Goal: Task Accomplishment & Management: Manage account settings

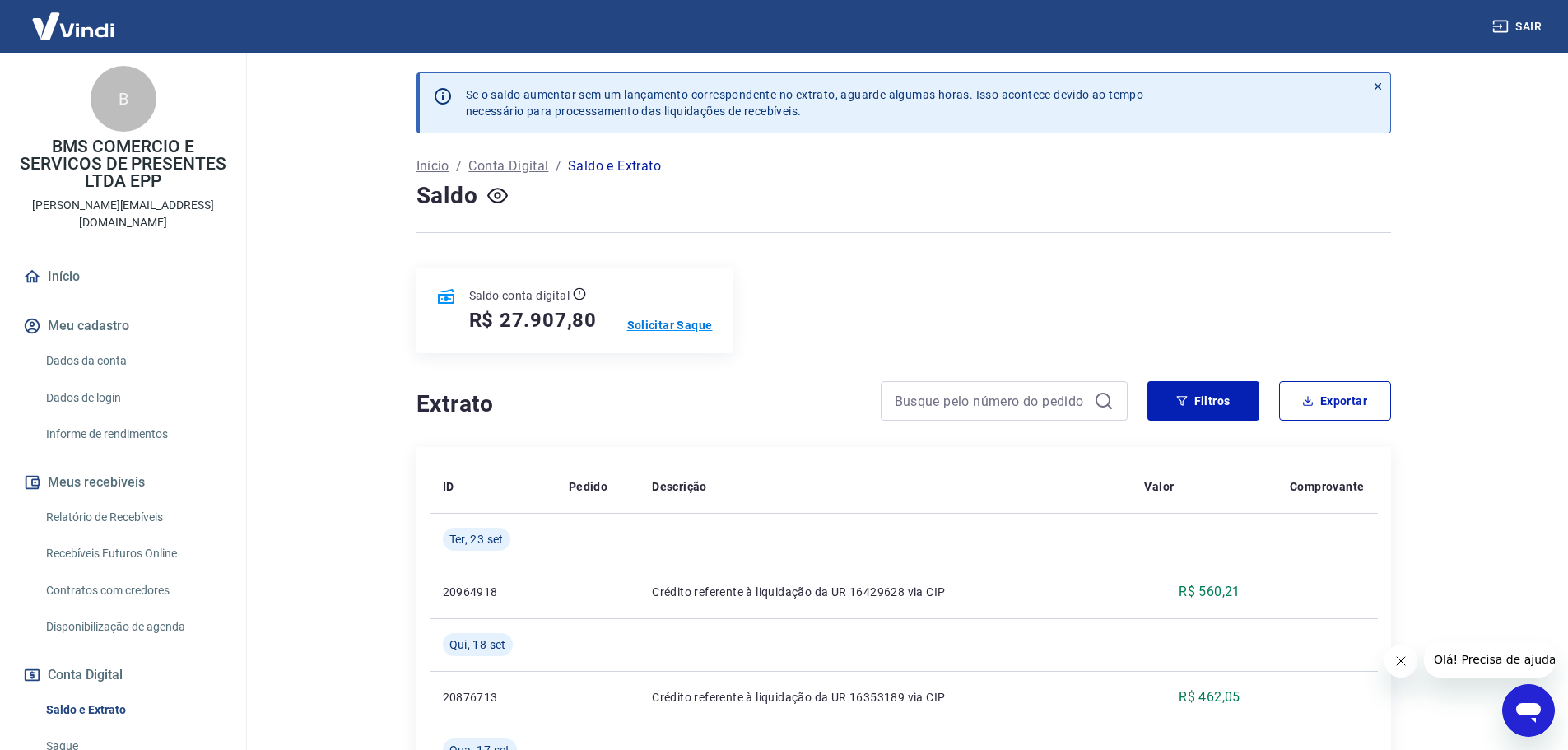
click at [662, 327] on p "Solicitar Saque" at bounding box center [669, 325] width 85 height 17
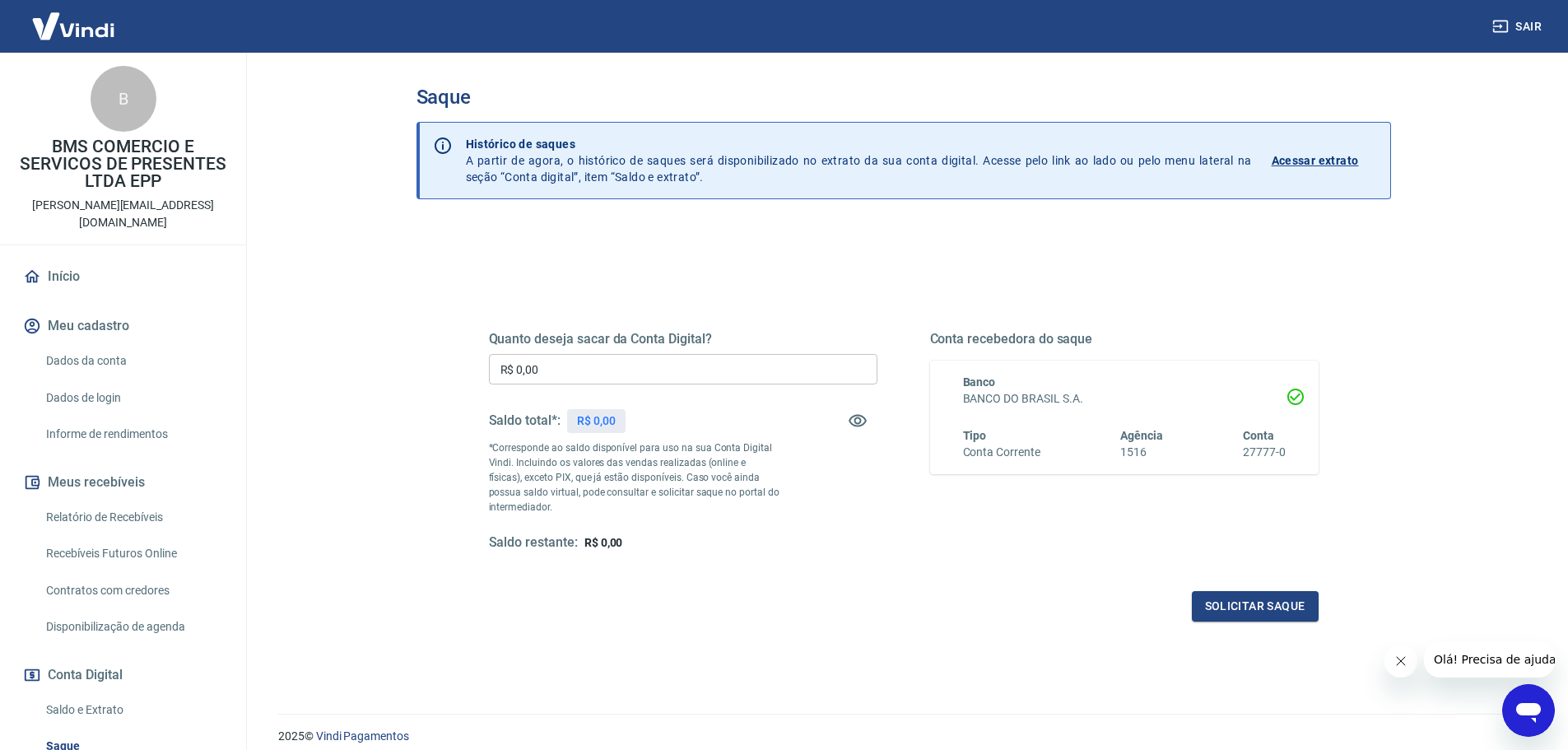
click at [574, 372] on input "R$ 0,00" at bounding box center [683, 369] width 388 height 31
type input "R$ 20.000,00"
click at [1223, 600] on button "Solicitar saque" at bounding box center [1255, 606] width 126 height 31
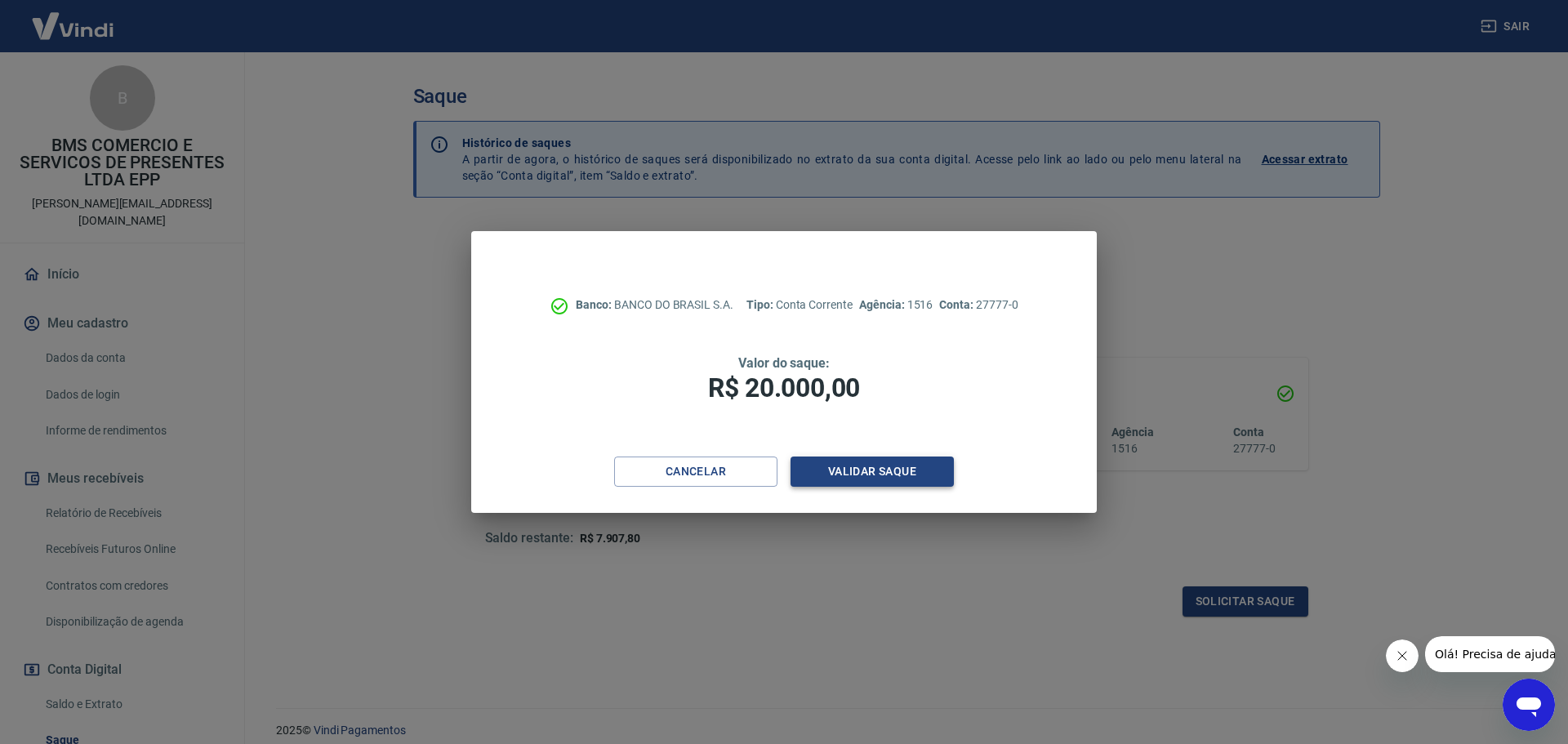
click at [882, 474] on button "Validar saque" at bounding box center [872, 471] width 163 height 30
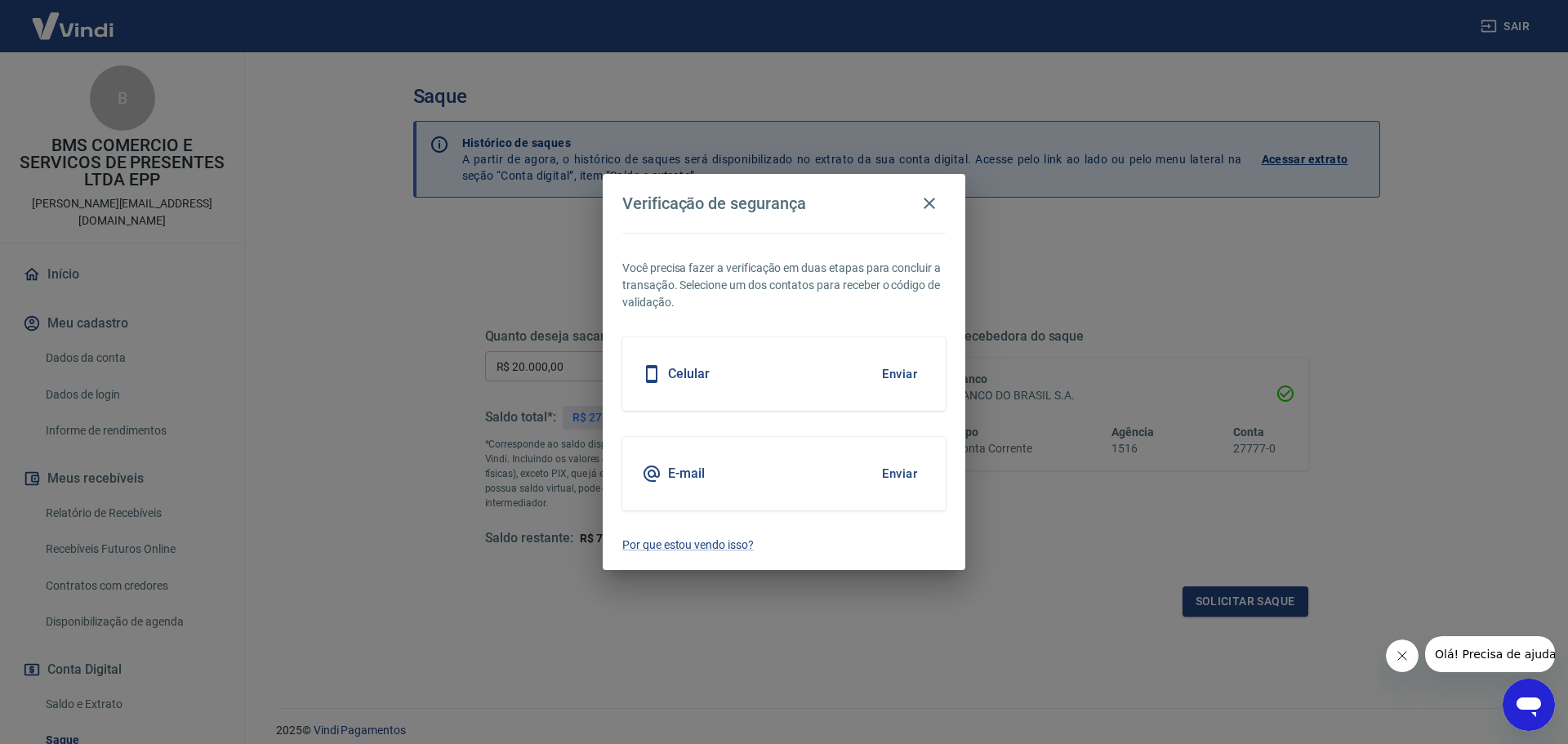
click at [811, 382] on div "Celular Enviar" at bounding box center [784, 374] width 323 height 73
click at [896, 374] on button "Enviar" at bounding box center [899, 373] width 53 height 34
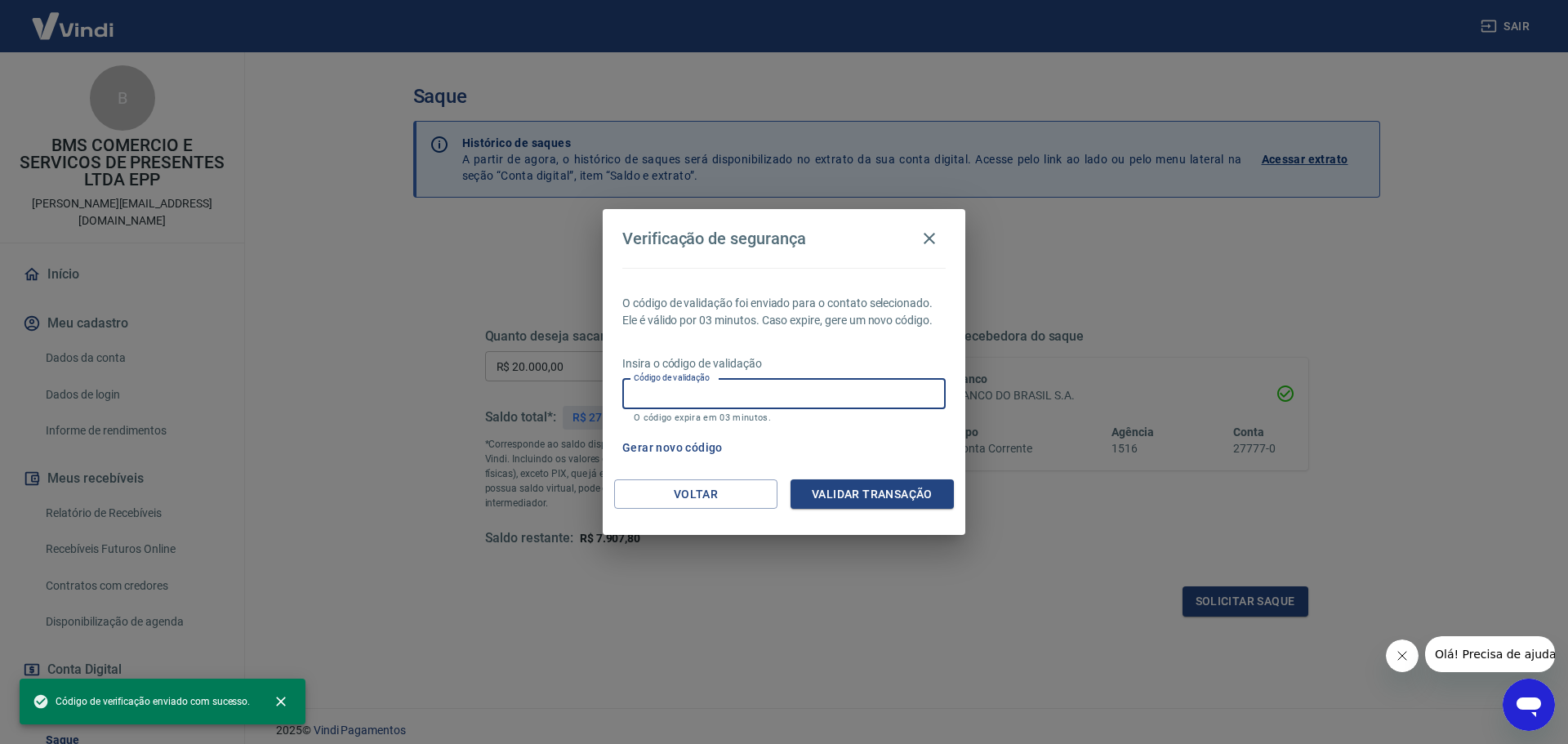
click at [660, 386] on div "Código de validação Código de validação O código expira em 03 minutos." at bounding box center [784, 401] width 323 height 44
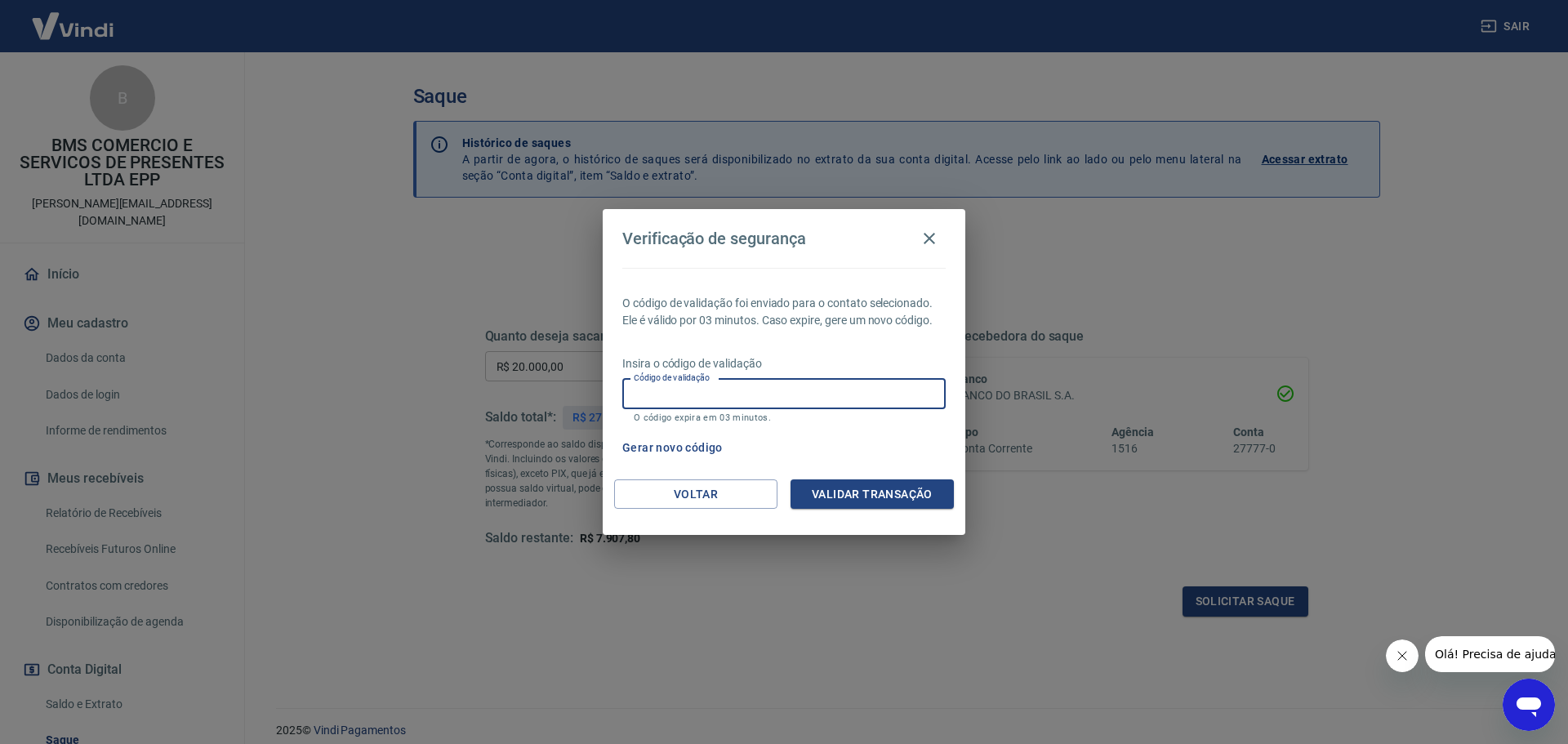
paste input "542735"
type input "542735"
click at [855, 497] on button "Validar transação" at bounding box center [872, 494] width 163 height 30
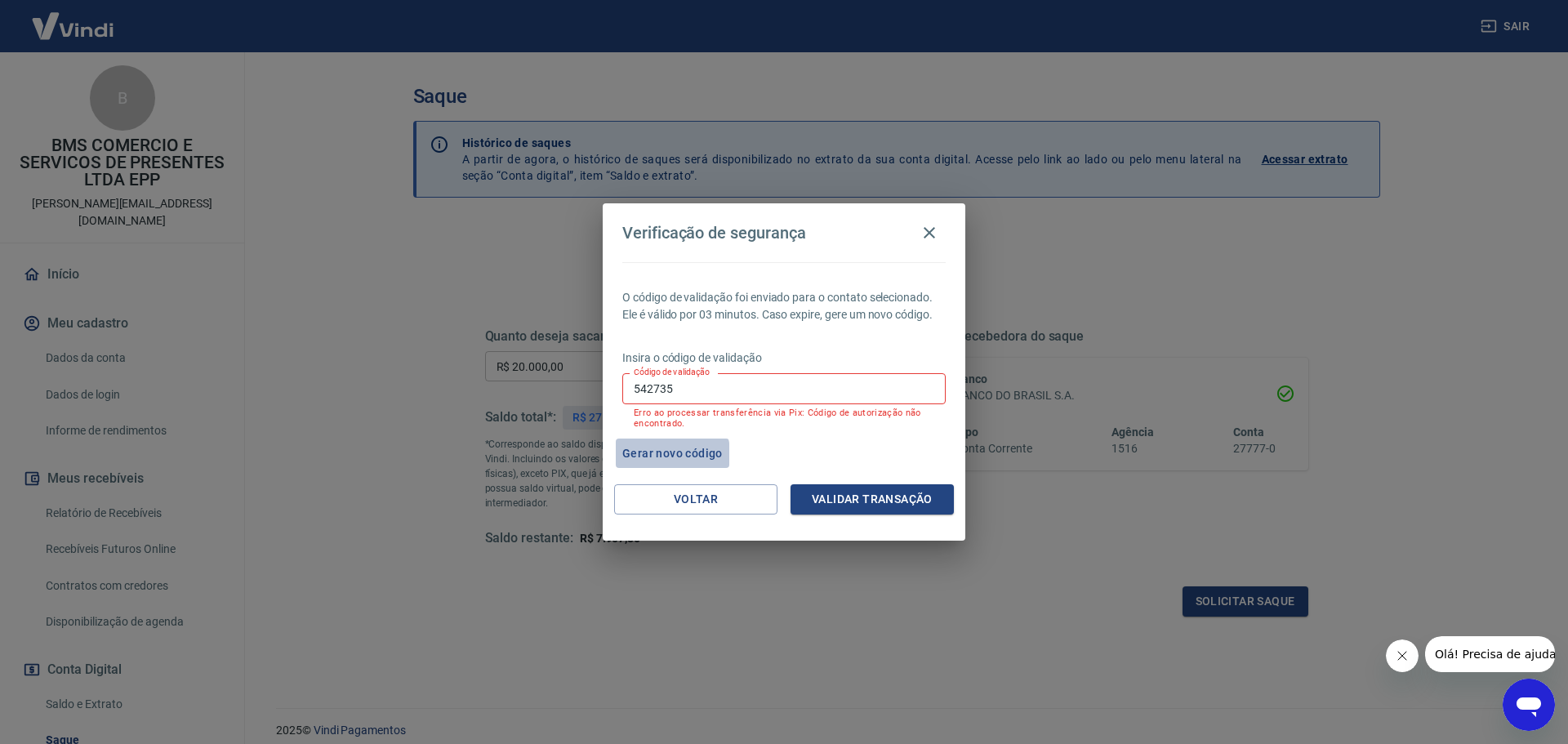
click at [645, 456] on button "Gerar novo código" at bounding box center [673, 453] width 113 height 30
click at [665, 458] on button "Gerar novo código" at bounding box center [673, 453] width 113 height 30
click at [664, 453] on button "Gerar novo código" at bounding box center [673, 453] width 113 height 30
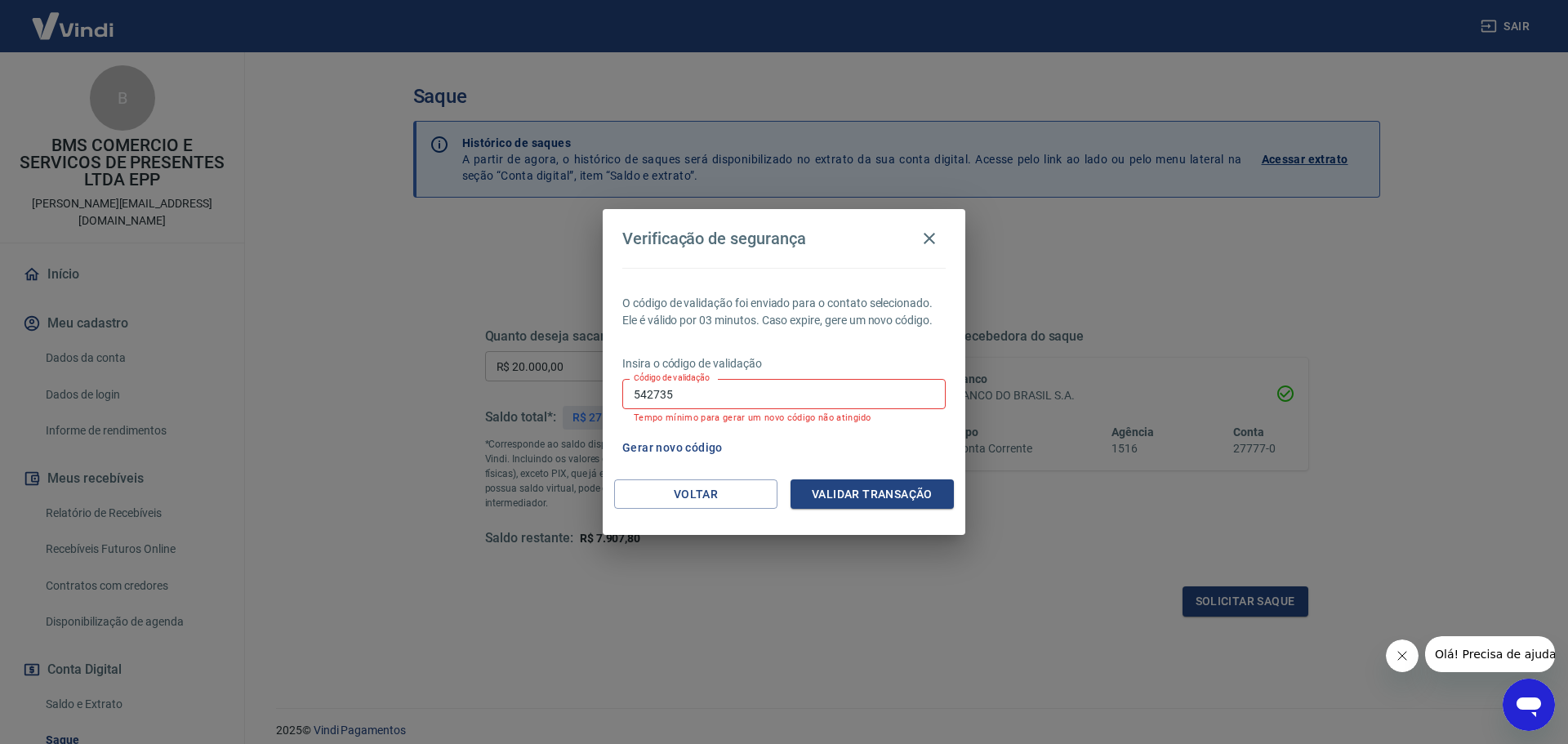
click at [681, 378] on label "Código de validação" at bounding box center [671, 377] width 76 height 12
click at [681, 379] on input "542735" at bounding box center [784, 394] width 323 height 30
click at [681, 378] on label "Código de validação" at bounding box center [671, 377] width 76 height 12
click at [681, 379] on input "542735" at bounding box center [784, 394] width 323 height 30
click at [675, 388] on input "542735" at bounding box center [784, 394] width 323 height 30
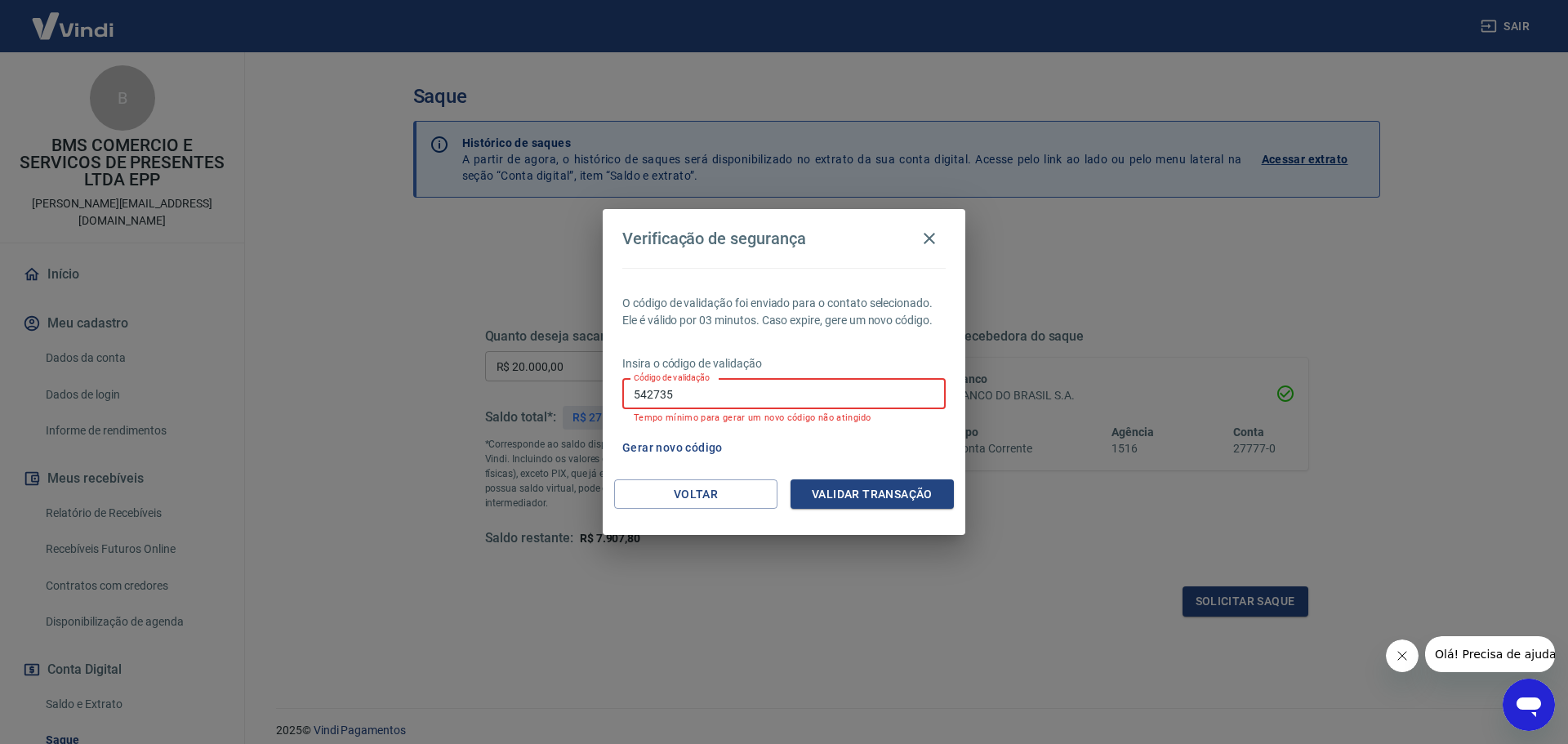
click at [675, 388] on input "542735" at bounding box center [784, 394] width 323 height 30
drag, startPoint x: 780, startPoint y: 396, endPoint x: 790, endPoint y: 409, distance: 16.4
click at [780, 396] on input "Código de validação" at bounding box center [784, 394] width 323 height 30
paste input "931490"
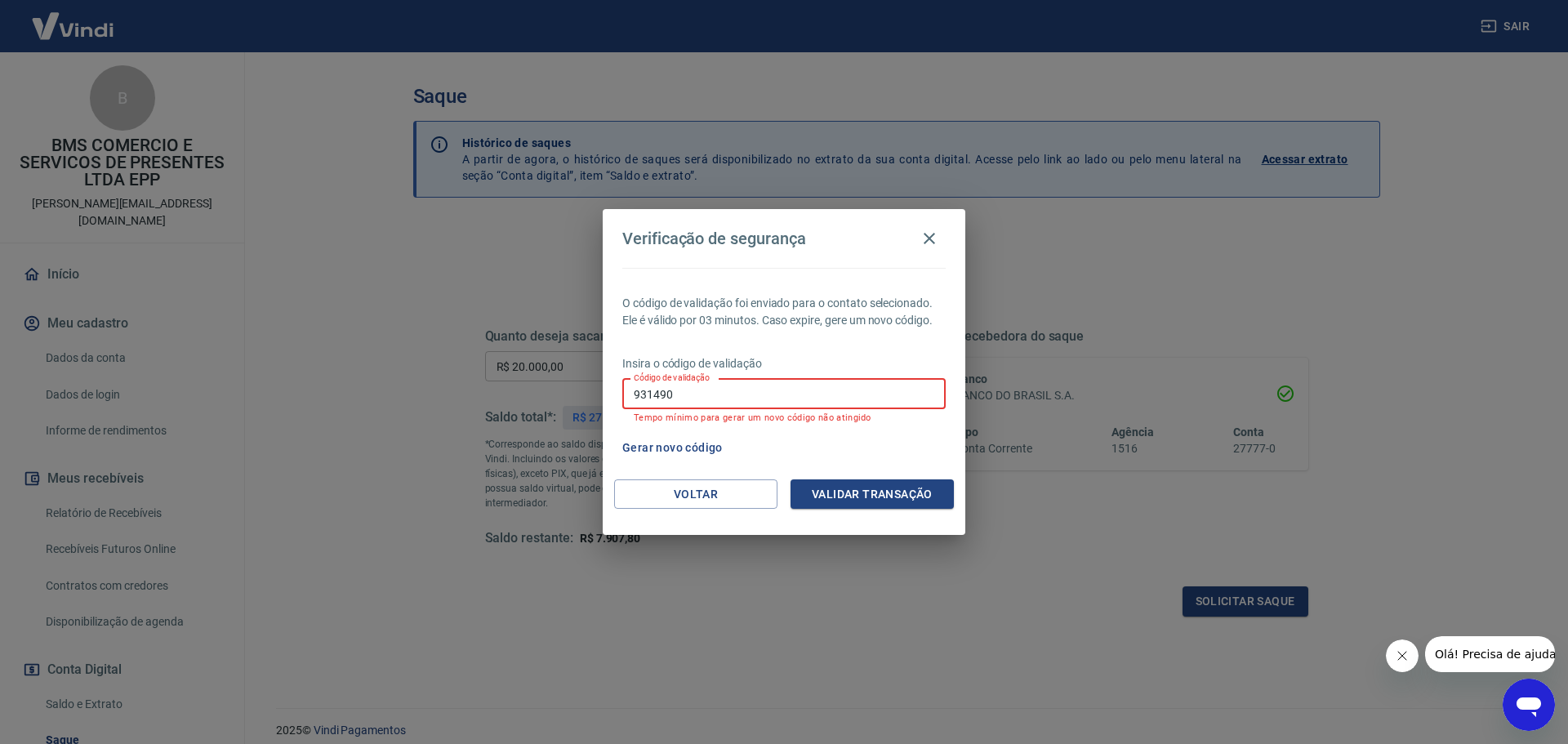
type input "931490"
click at [853, 477] on div "O código de validação foi enviado para o contato selecionado. Ele é válido por …" at bounding box center [784, 373] width 363 height 212
click at [854, 489] on button "Validar transação" at bounding box center [872, 494] width 163 height 30
